Goal: Transaction & Acquisition: Purchase product/service

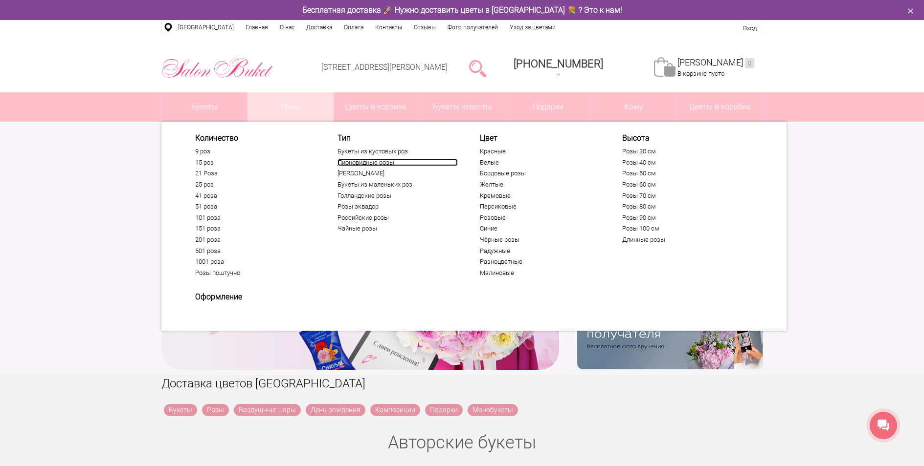
click at [383, 161] on link "Пионовидные розы" at bounding box center [397, 163] width 120 height 8
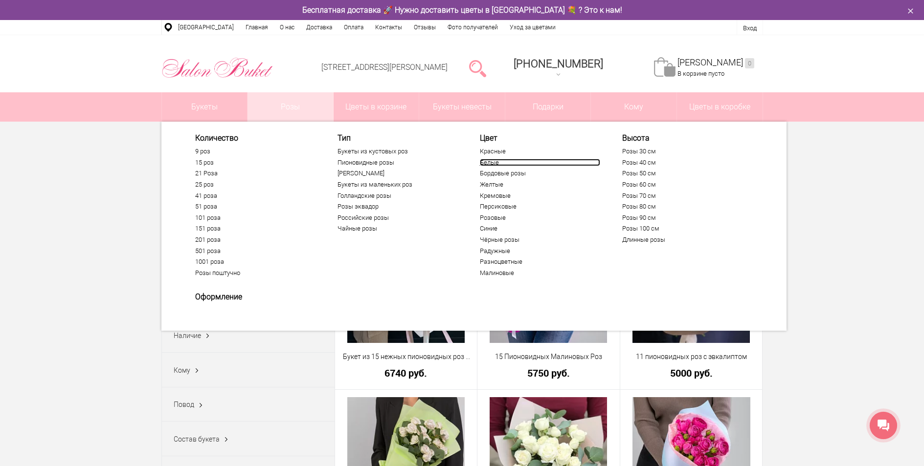
click at [489, 162] on link "Белые" at bounding box center [540, 163] width 120 height 8
